Goal: Transaction & Acquisition: Purchase product/service

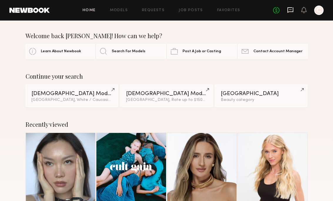
click at [289, 9] on icon at bounding box center [290, 10] width 6 height 6
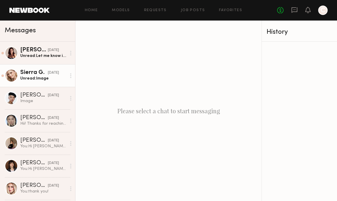
click at [39, 68] on link "Sierra G. yesterday Unread: Image" at bounding box center [37, 75] width 75 height 23
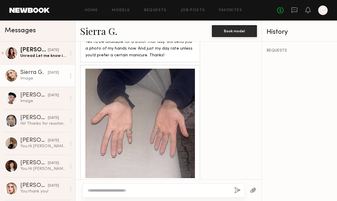
scroll to position [491, 0]
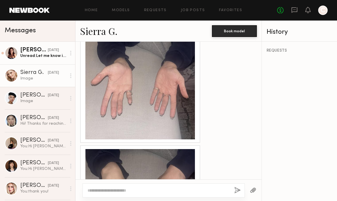
click at [52, 63] on link "Sofi S. yesterday Unread: Let me know if it’s possible, I would love to work to…" at bounding box center [37, 53] width 75 height 23
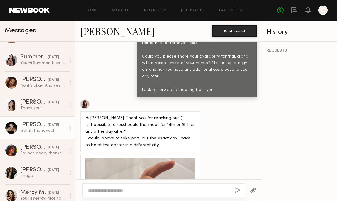
scroll to position [378, 0]
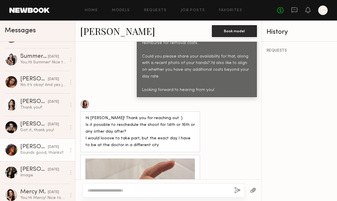
click at [50, 147] on div "08/28/2025" at bounding box center [53, 148] width 11 height 6
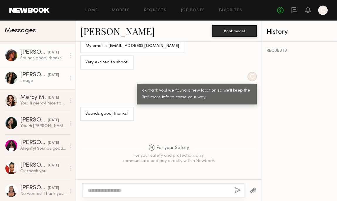
scroll to position [474, 0]
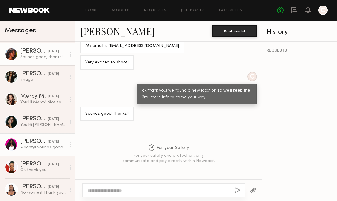
click at [42, 145] on div "Alrighty! Sounds good 🥰" at bounding box center [43, 148] width 46 height 6
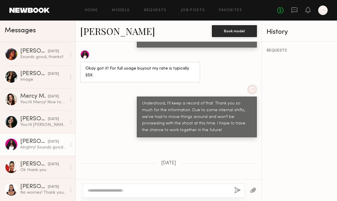
scroll to position [692, 0]
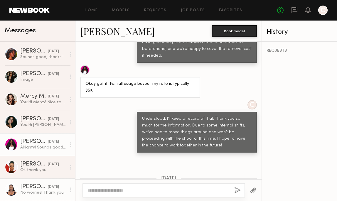
click at [51, 185] on div "07/31/2025" at bounding box center [53, 187] width 11 height 6
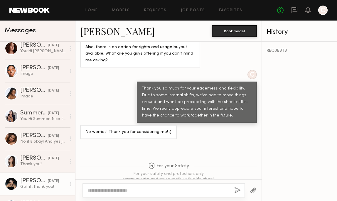
scroll to position [321, 0]
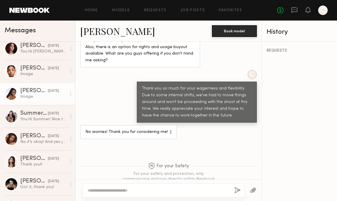
click at [41, 98] on div "Image" at bounding box center [43, 97] width 46 height 6
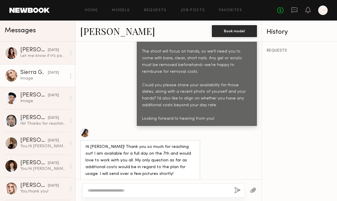
click at [35, 73] on div "Sierra G." at bounding box center [34, 73] width 28 height 6
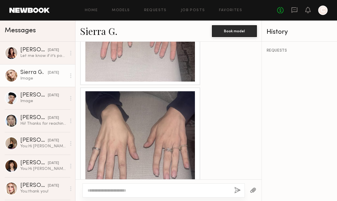
scroll to position [550, 0]
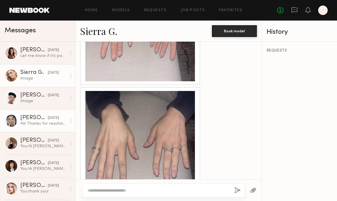
click at [19, 122] on link "Yae J. yesterday Hii! Thanks for reaching out. Here is my photo of hands: I may…" at bounding box center [37, 121] width 75 height 23
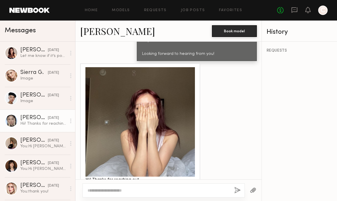
scroll to position [390, 0]
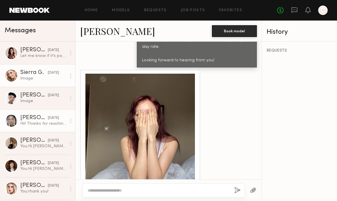
click at [45, 84] on link "Sierra G. yesterday Image" at bounding box center [37, 75] width 75 height 23
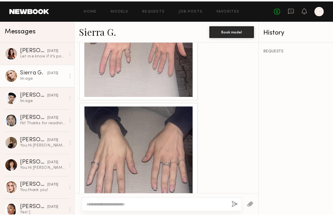
scroll to position [527, 0]
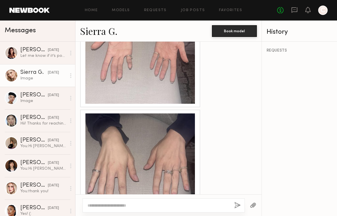
click at [171, 125] on div at bounding box center [140, 169] width 110 height 110
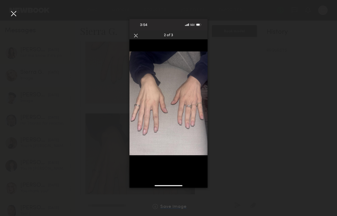
click at [166, 201] on div "Save Image" at bounding box center [173, 207] width 26 height 4
click at [90, 57] on div at bounding box center [168, 103] width 337 height 188
click at [14, 15] on div at bounding box center [13, 13] width 9 height 9
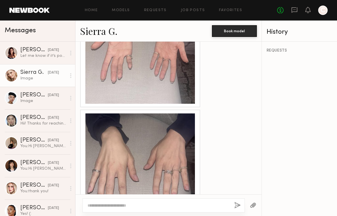
click at [115, 32] on link "Sierra G." at bounding box center [98, 31] width 37 height 13
click at [52, 11] on div "Home Models Requests Job Posts Favorites Sign Out" at bounding box center [164, 11] width 228 height 4
click at [49, 11] on link at bounding box center [29, 10] width 40 height 5
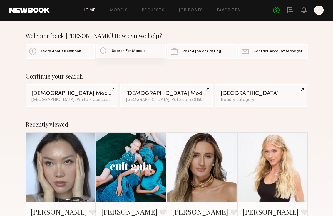
click at [117, 53] on span "Search For Models" at bounding box center [129, 51] width 34 height 4
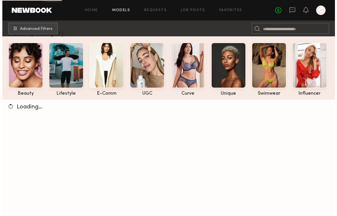
scroll to position [83, 0]
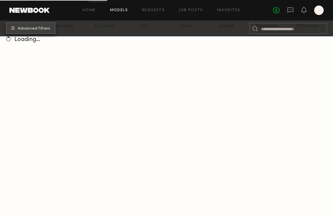
click at [33, 28] on span "Advanced Filters" at bounding box center [34, 29] width 33 height 4
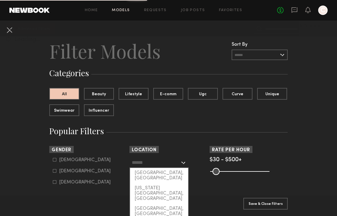
click at [148, 166] on input "text" at bounding box center [156, 163] width 48 height 10
click at [148, 175] on div "[GEOGRAPHIC_DATA], [GEOGRAPHIC_DATA]" at bounding box center [159, 175] width 58 height 15
type input "**********"
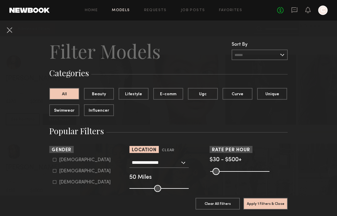
click at [61, 171] on div "Female" at bounding box center [84, 172] width 51 height 4
type input "**"
click at [233, 172] on common-range-minmax at bounding box center [239, 171] width 59 height 7
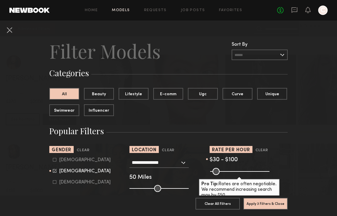
drag, startPoint x: 260, startPoint y: 172, endPoint x: 219, endPoint y: 172, distance: 41.1
type input "***"
click at [219, 172] on input "range" at bounding box center [239, 171] width 59 height 7
click at [265, 162] on div "$30 - $100" at bounding box center [249, 160] width 78 height 5
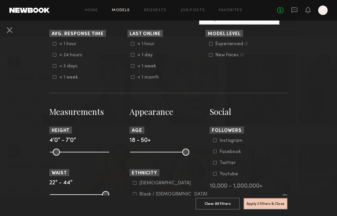
scroll to position [244, 0]
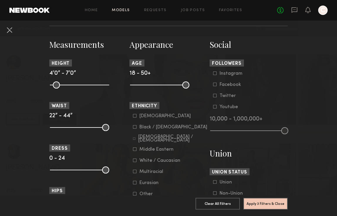
click at [143, 129] on div "Black / African American" at bounding box center [174, 128] width 68 height 4
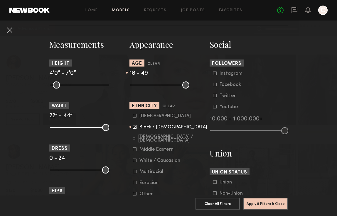
type input "**"
drag, startPoint x: 182, startPoint y: 84, endPoint x: 212, endPoint y: 117, distance: 44.5
click at [189, 84] on input "range" at bounding box center [159, 85] width 59 height 7
click at [251, 199] on button "Apply 4 Filters & Close" at bounding box center [266, 204] width 44 height 12
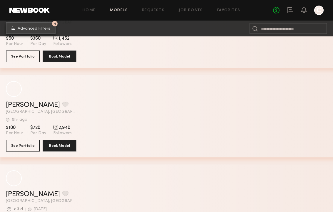
scroll to position [436, 0]
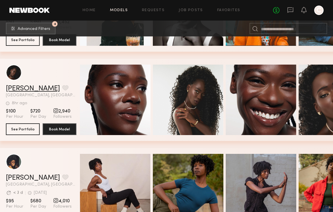
click at [30, 89] on link "[PERSON_NAME]" at bounding box center [33, 88] width 54 height 7
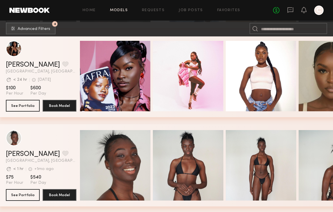
scroll to position [3520, 0]
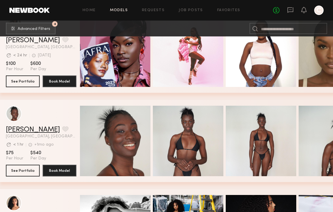
click at [33, 132] on link "Aneesah O." at bounding box center [33, 129] width 54 height 7
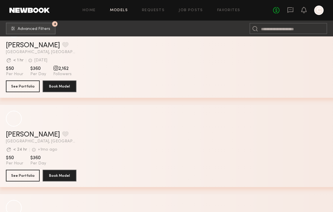
scroll to position [7824, 0]
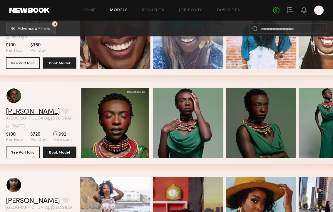
click at [29, 111] on link "Hannah E." at bounding box center [33, 111] width 54 height 7
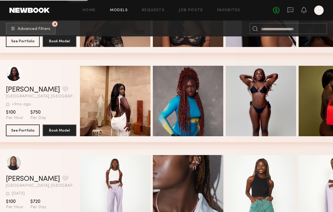
scroll to position [11531, 0]
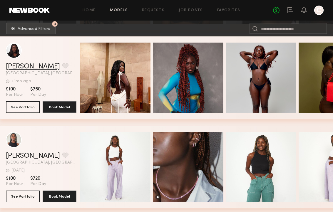
click at [11, 67] on link "Kristine G." at bounding box center [33, 66] width 54 height 7
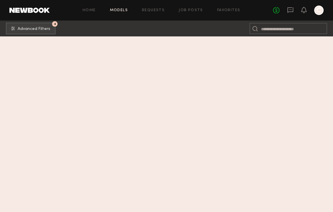
scroll to position [0, 0]
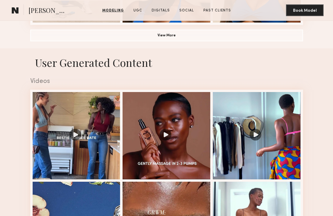
scroll to position [543, 0]
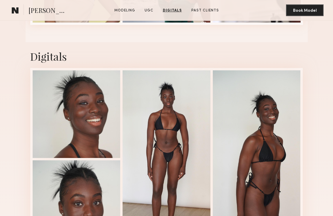
scroll to position [763, 0]
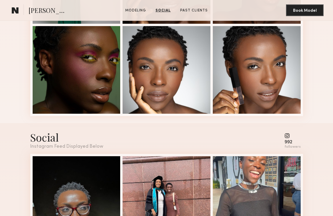
scroll to position [179, 0]
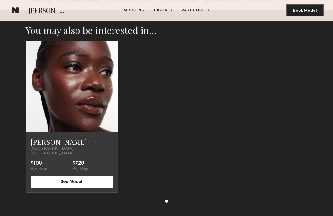
scroll to position [778, 0]
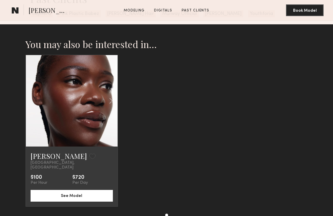
click at [81, 114] on link at bounding box center [71, 101] width 31 height 92
